Goal: Check status: Check status

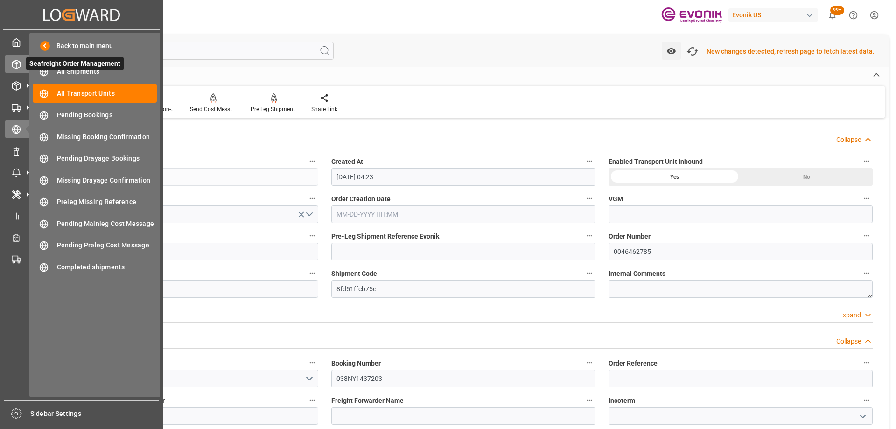
click at [22, 58] on div "Seafreight Order Management Seafreight Order Management" at bounding box center [81, 64] width 153 height 18
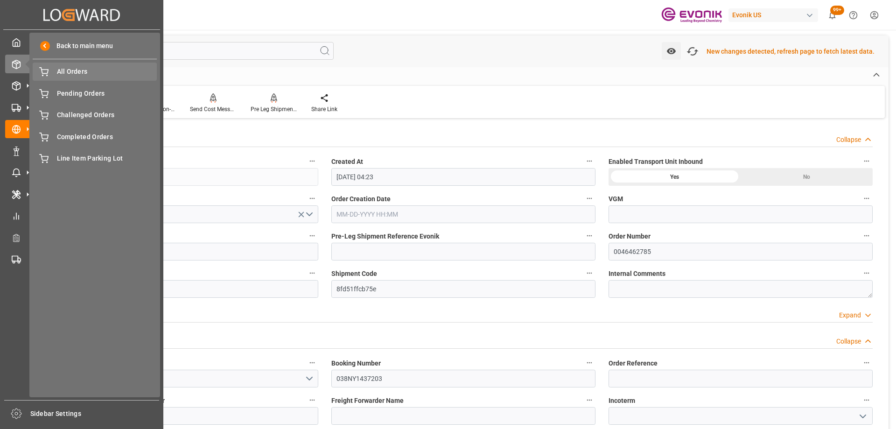
click at [92, 69] on span "All Orders" at bounding box center [107, 72] width 100 height 10
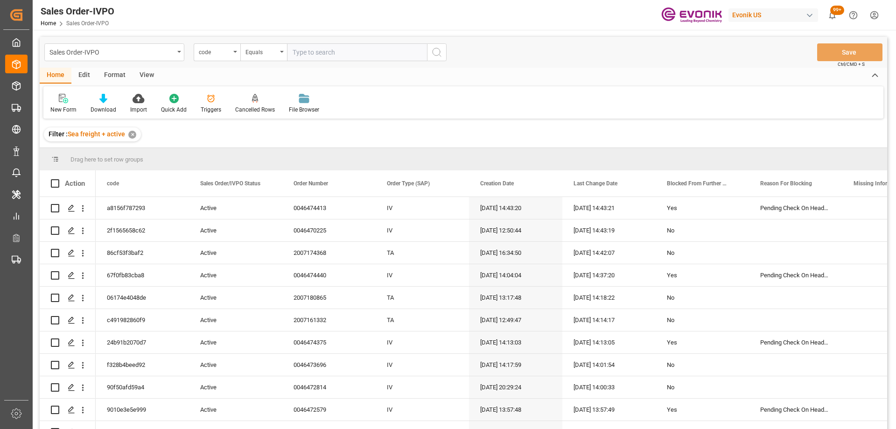
click at [216, 52] on div "code" at bounding box center [215, 51] width 32 height 11
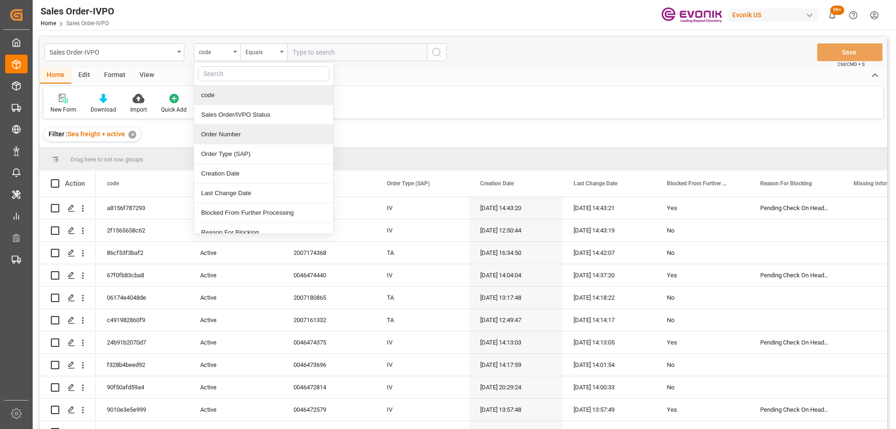
click at [222, 129] on div "Order Number" at bounding box center [263, 135] width 139 height 20
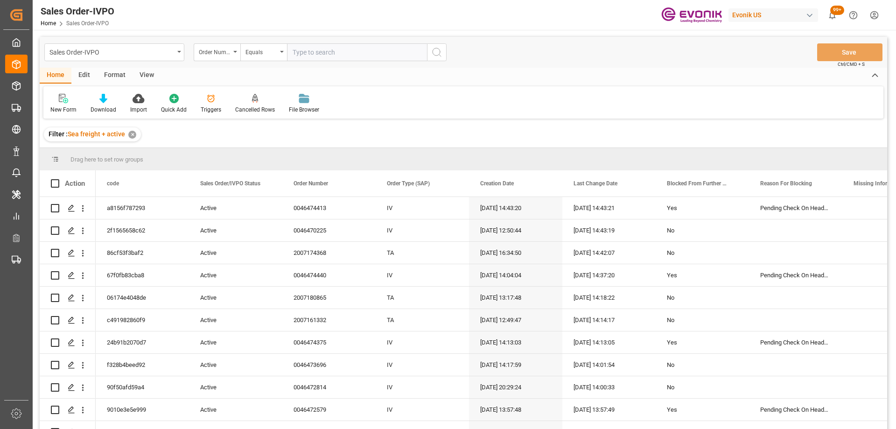
click at [338, 48] on input "text" at bounding box center [357, 52] width 140 height 18
paste input "0046474098"
type input "0046474098"
click at [438, 54] on icon "search button" at bounding box center [436, 52] width 11 height 11
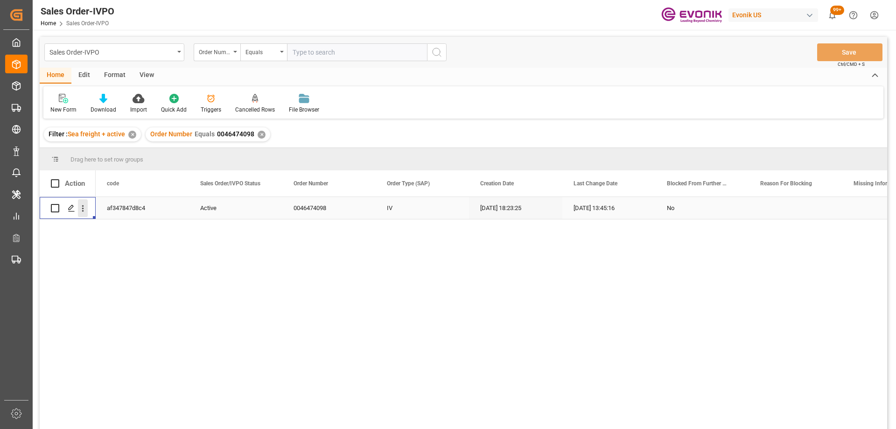
click at [81, 206] on icon "open menu" at bounding box center [83, 209] width 10 height 10
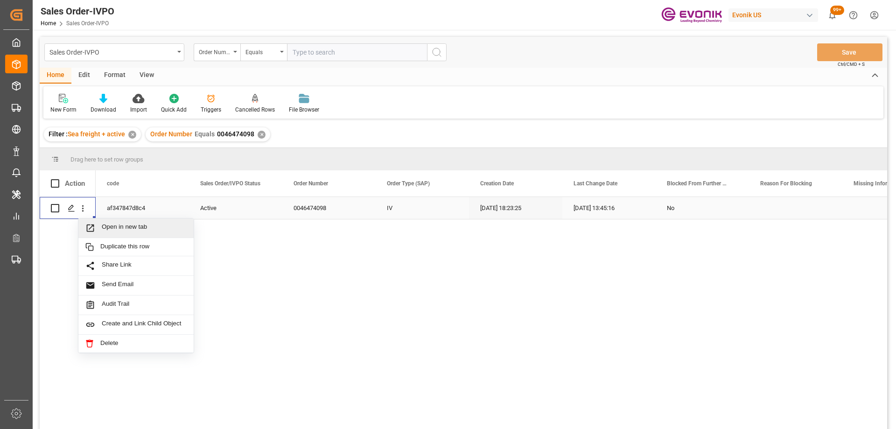
click at [95, 228] on span "Press SPACE to select this row." at bounding box center [93, 228] width 16 height 10
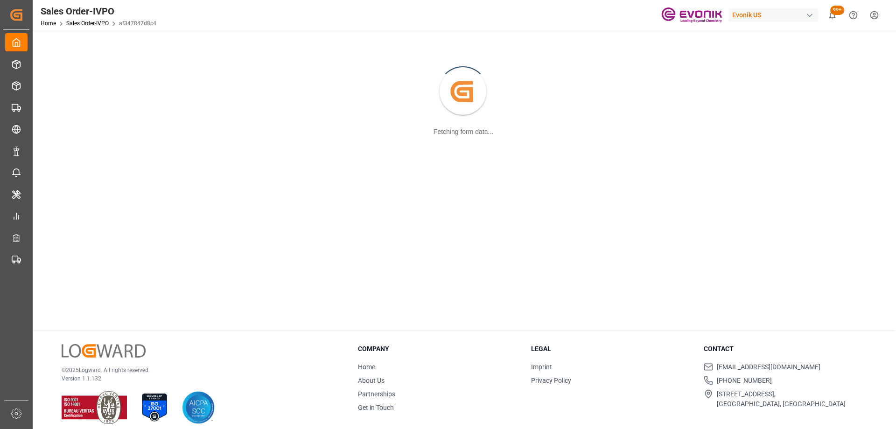
scroll to position [101, 0]
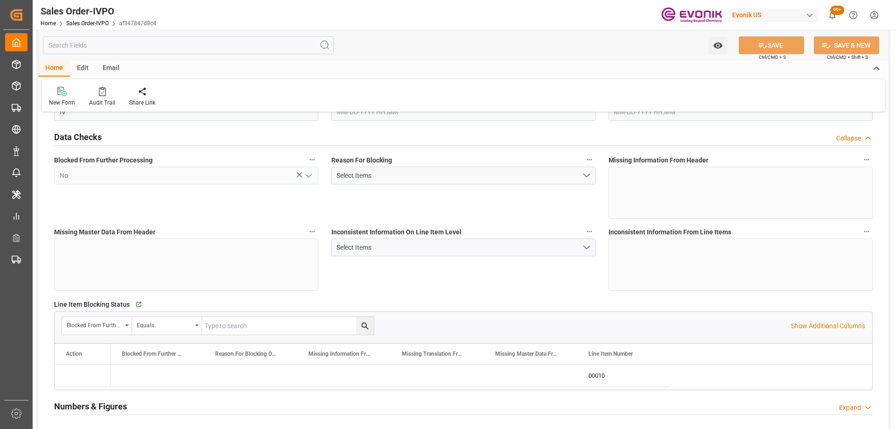
type input "BRSSZ"
type input "0"
type input "1"
type input "2"
type input "1"
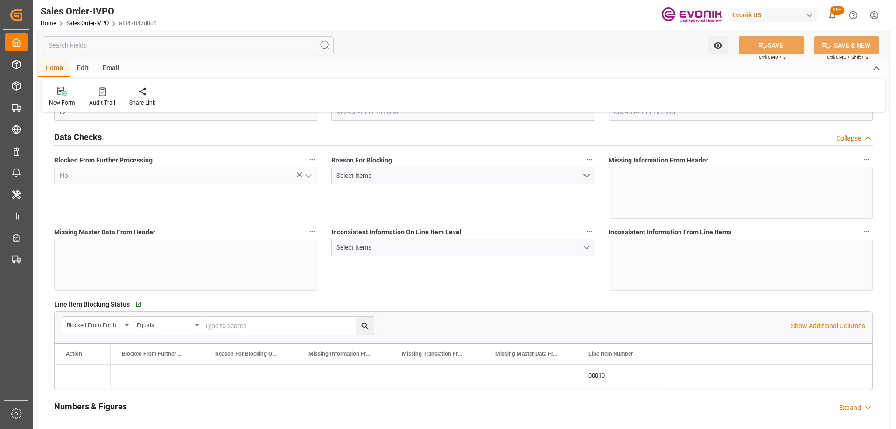
type input "20156.5896"
type input "37.4546"
type input "19000"
type input "60"
type input "09-18-2025 18:23"
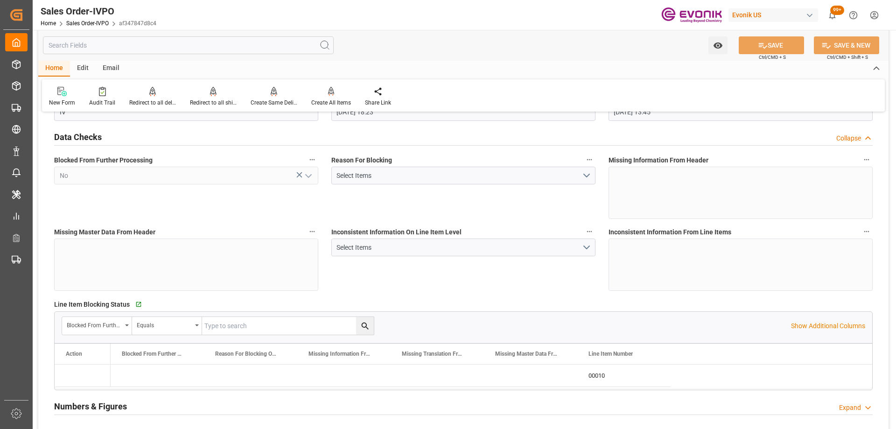
type input "09-22-2025 13:45"
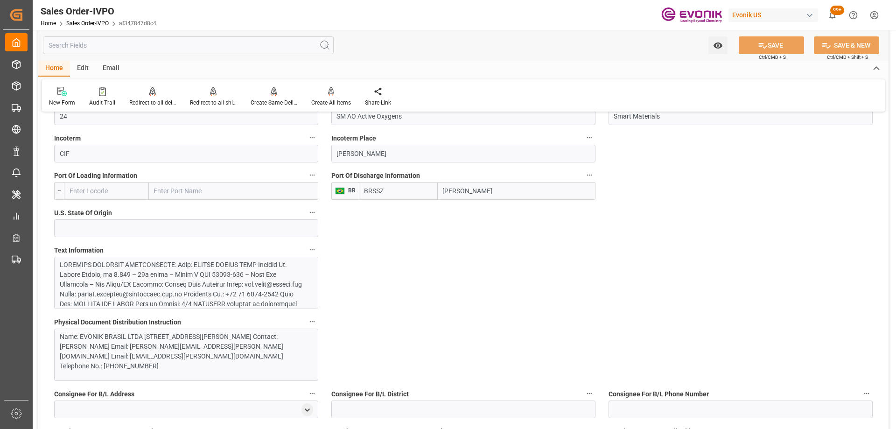
scroll to position [381, 0]
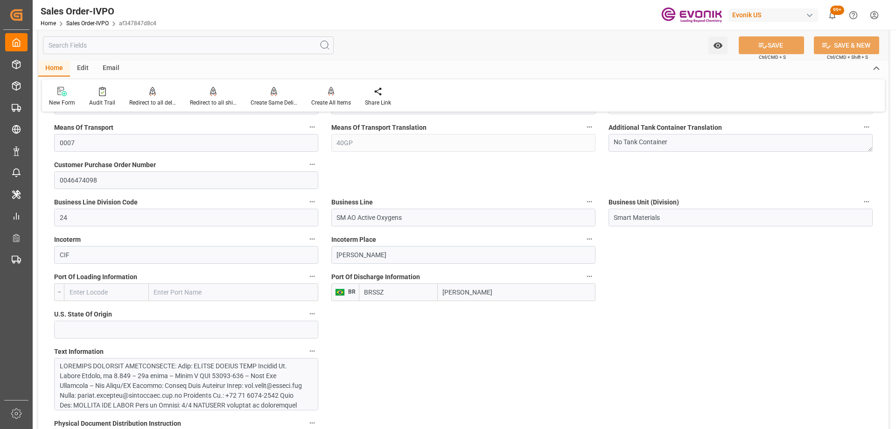
scroll to position [700, 0]
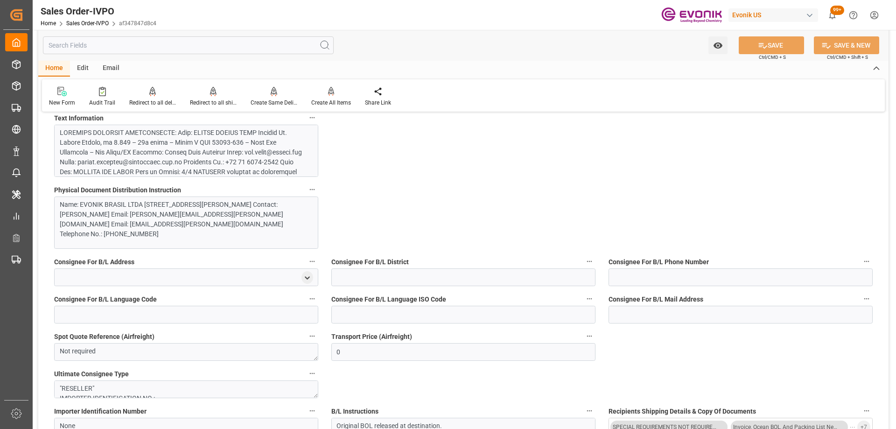
click at [149, 147] on div at bounding box center [183, 265] width 246 height 274
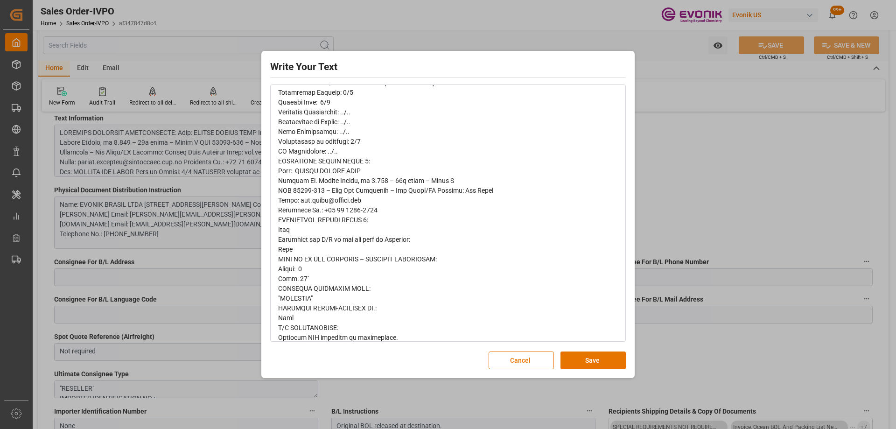
scroll to position [233, 0]
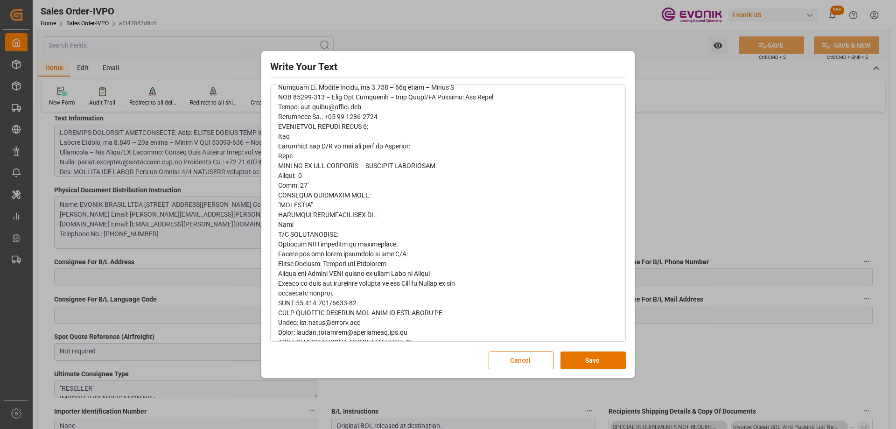
click at [449, 232] on div "rdw-editor" at bounding box center [448, 219] width 340 height 647
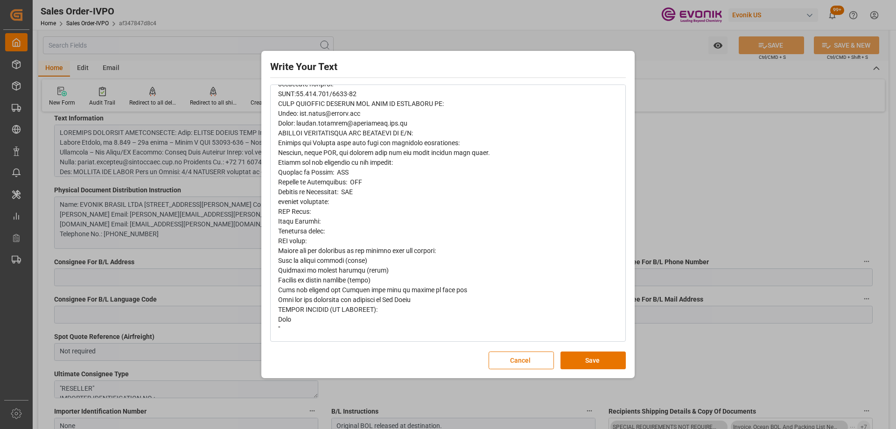
scroll to position [256, 0]
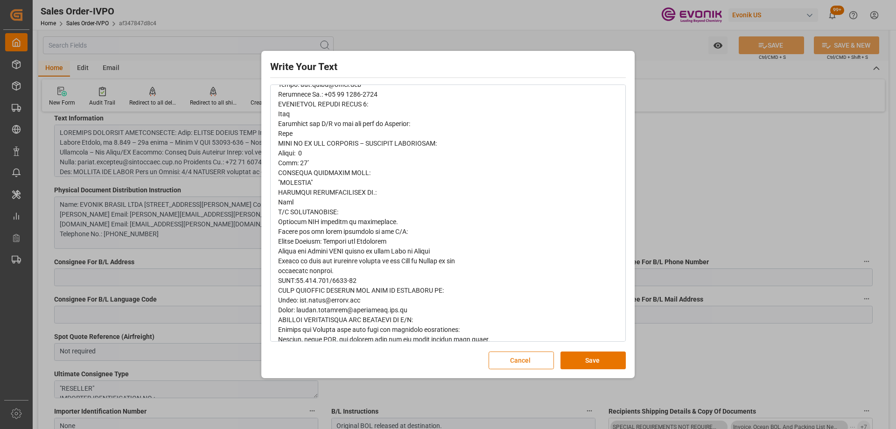
click at [504, 352] on button "Cancel" at bounding box center [521, 361] width 65 height 18
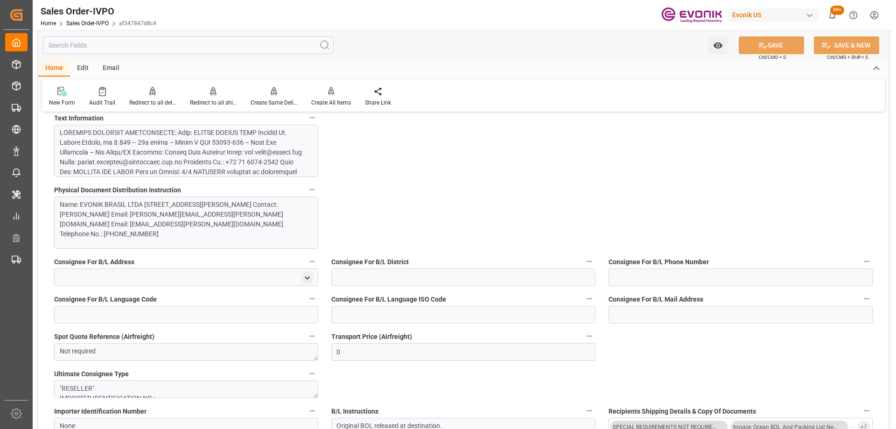
click at [507, 363] on div "Transport Price (Airfreight) 0" at bounding box center [463, 345] width 277 height 37
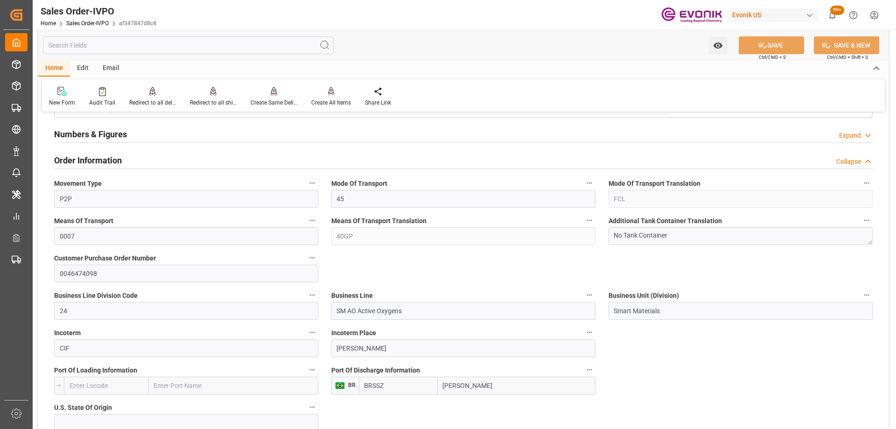
scroll to position [0, 0]
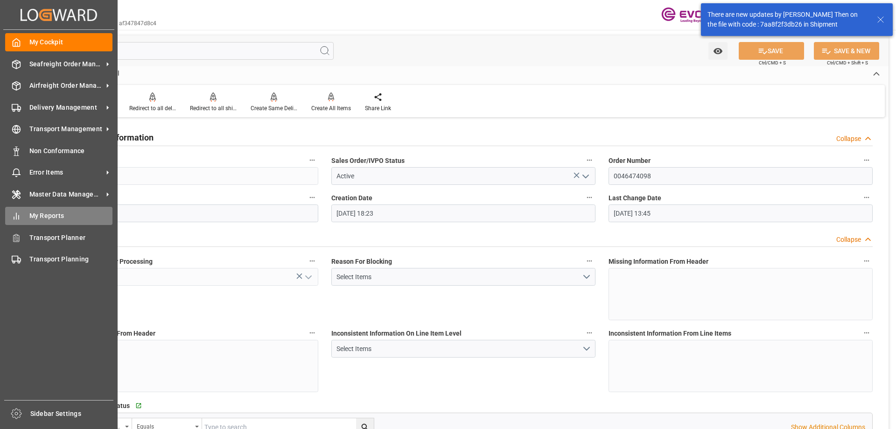
click at [32, 218] on span "My Reports" at bounding box center [71, 216] width 84 height 10
